Goal: Transaction & Acquisition: Book appointment/travel/reservation

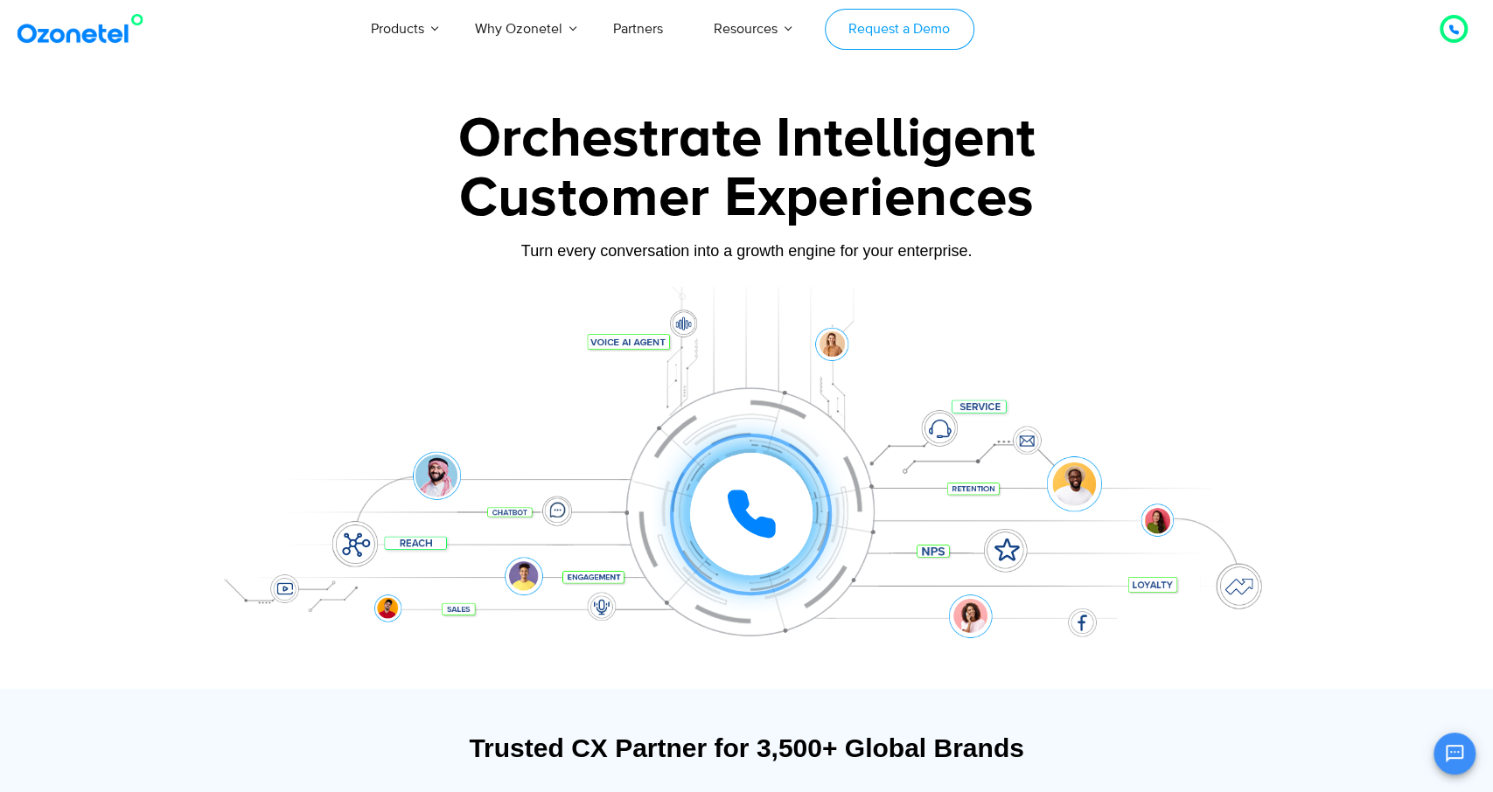
click at [891, 35] on link "Request a Demo" at bounding box center [900, 29] width 150 height 41
click at [763, 515] on icon at bounding box center [751, 514] width 52 height 52
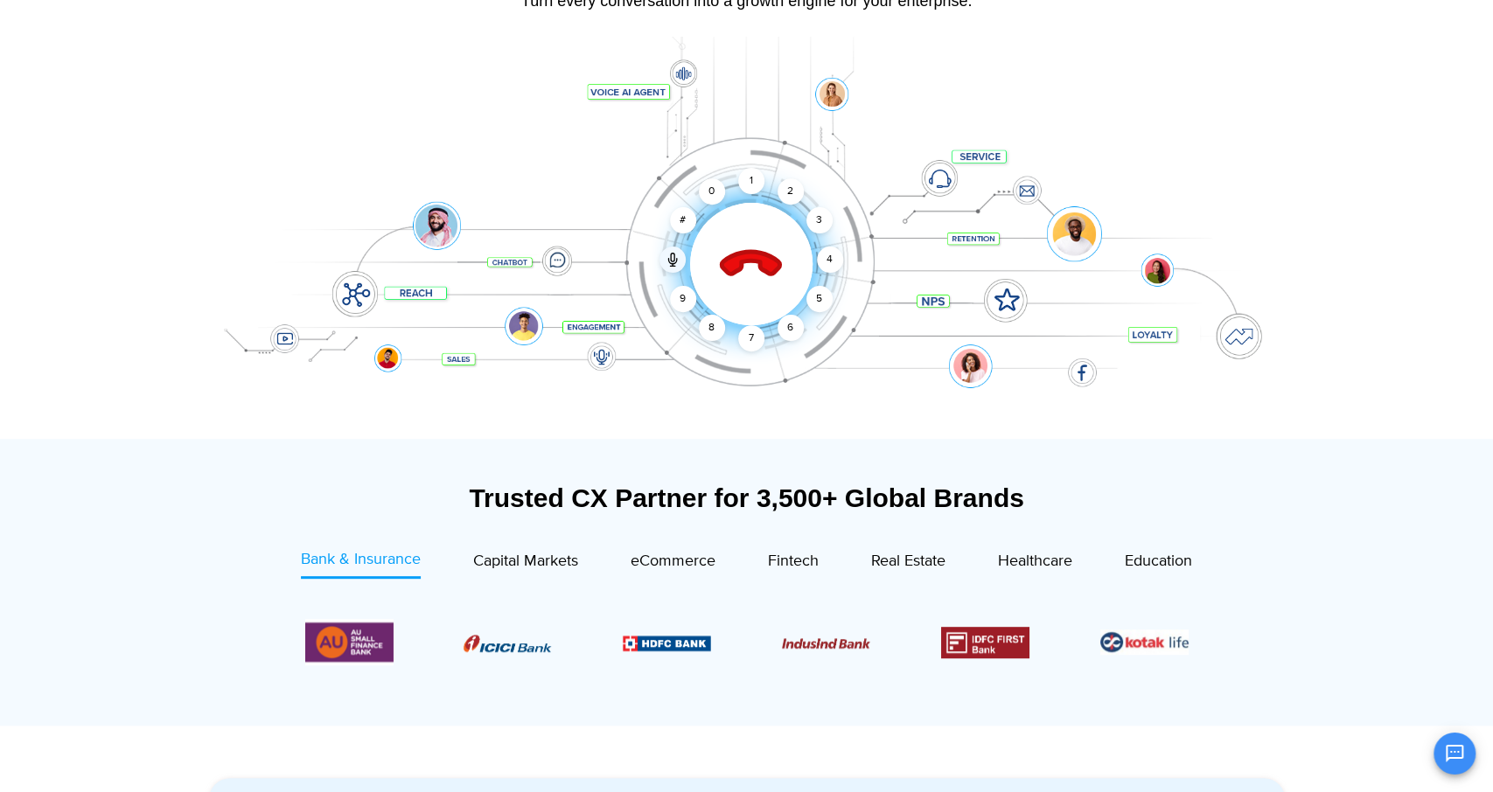
scroll to position [91, 0]
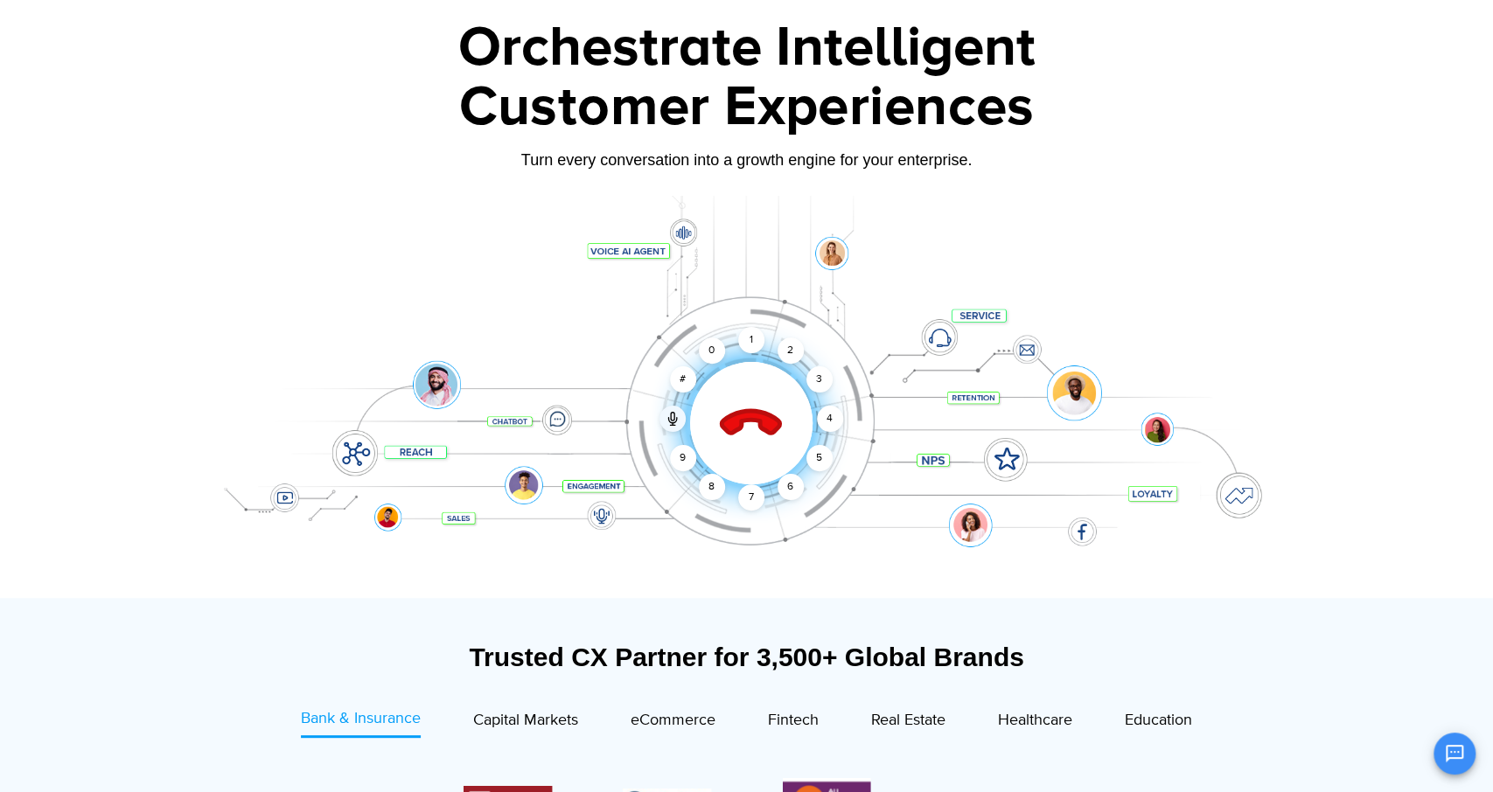
click at [754, 405] on icon at bounding box center [751, 423] width 74 height 74
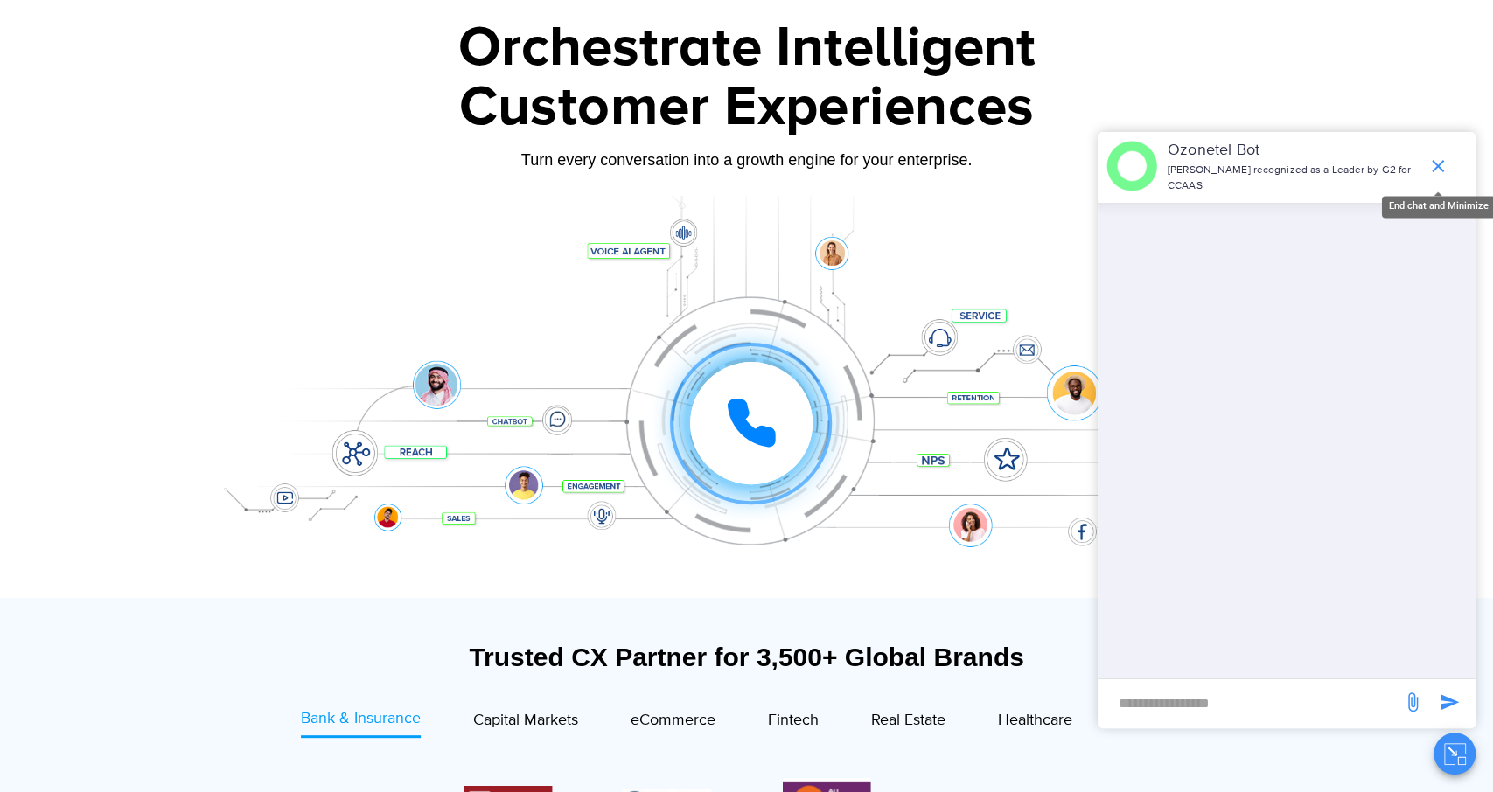
click at [1436, 164] on icon "end chat or minimize" at bounding box center [1437, 166] width 21 height 21
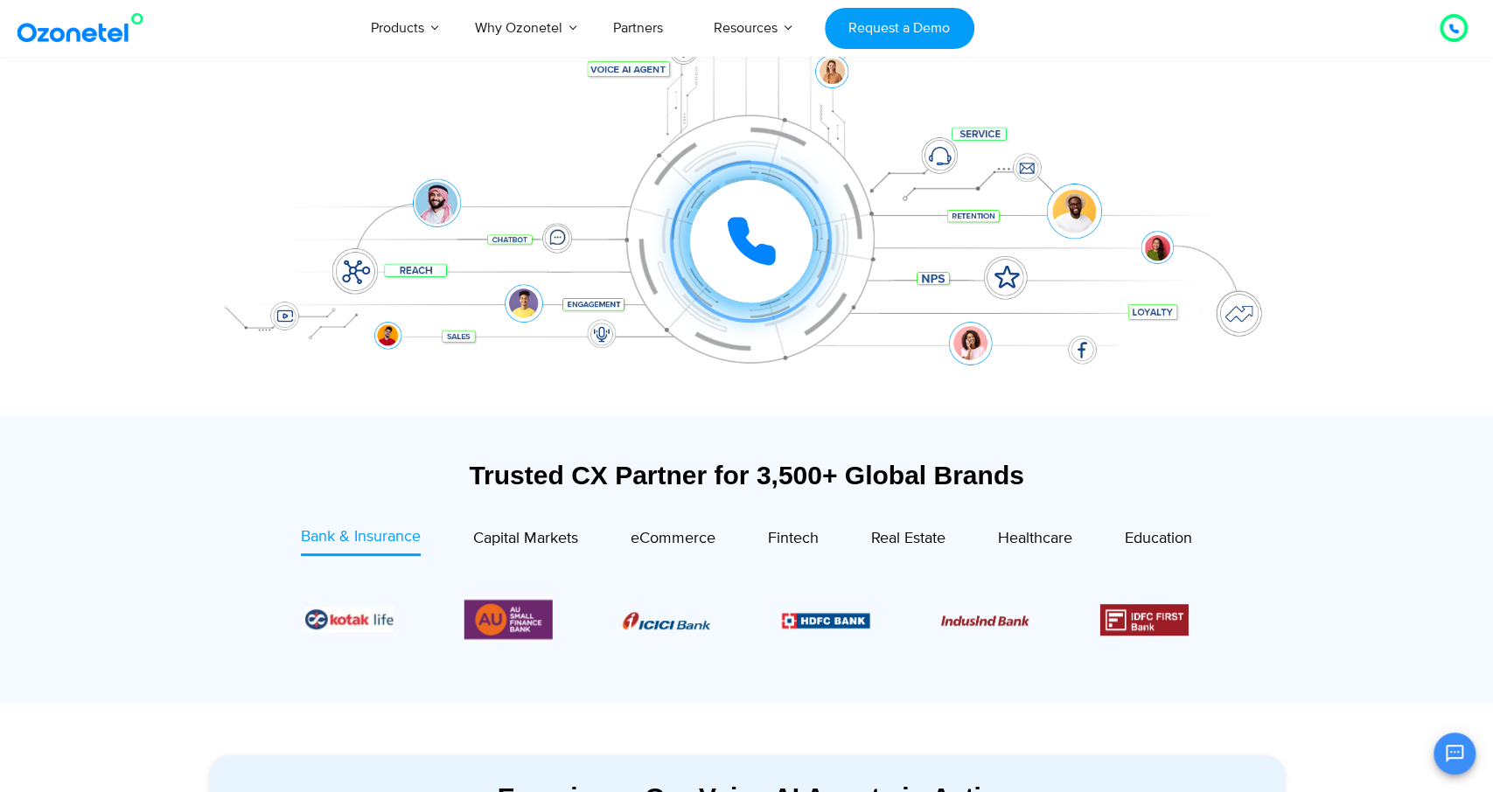
scroll to position [0, 0]
